Goal: Transaction & Acquisition: Purchase product/service

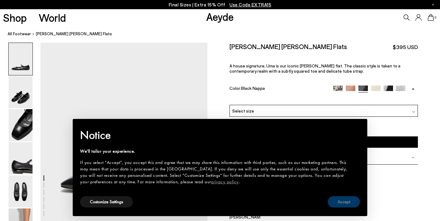
click at [352, 200] on button "Accept" at bounding box center [344, 201] width 32 height 11
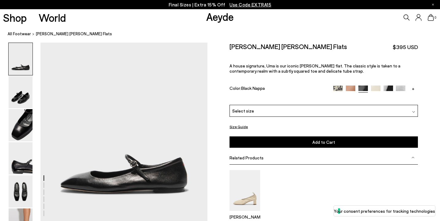
click at [413, 86] on link "+" at bounding box center [413, 89] width 10 height 6
click at [413, 86] on img at bounding box center [413, 91] width 10 height 10
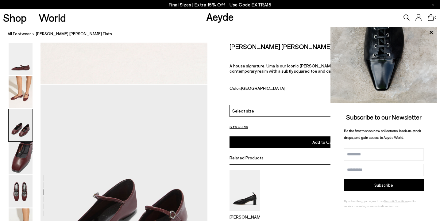
scroll to position [298, 0]
